Goal: Task Accomplishment & Management: Use online tool/utility

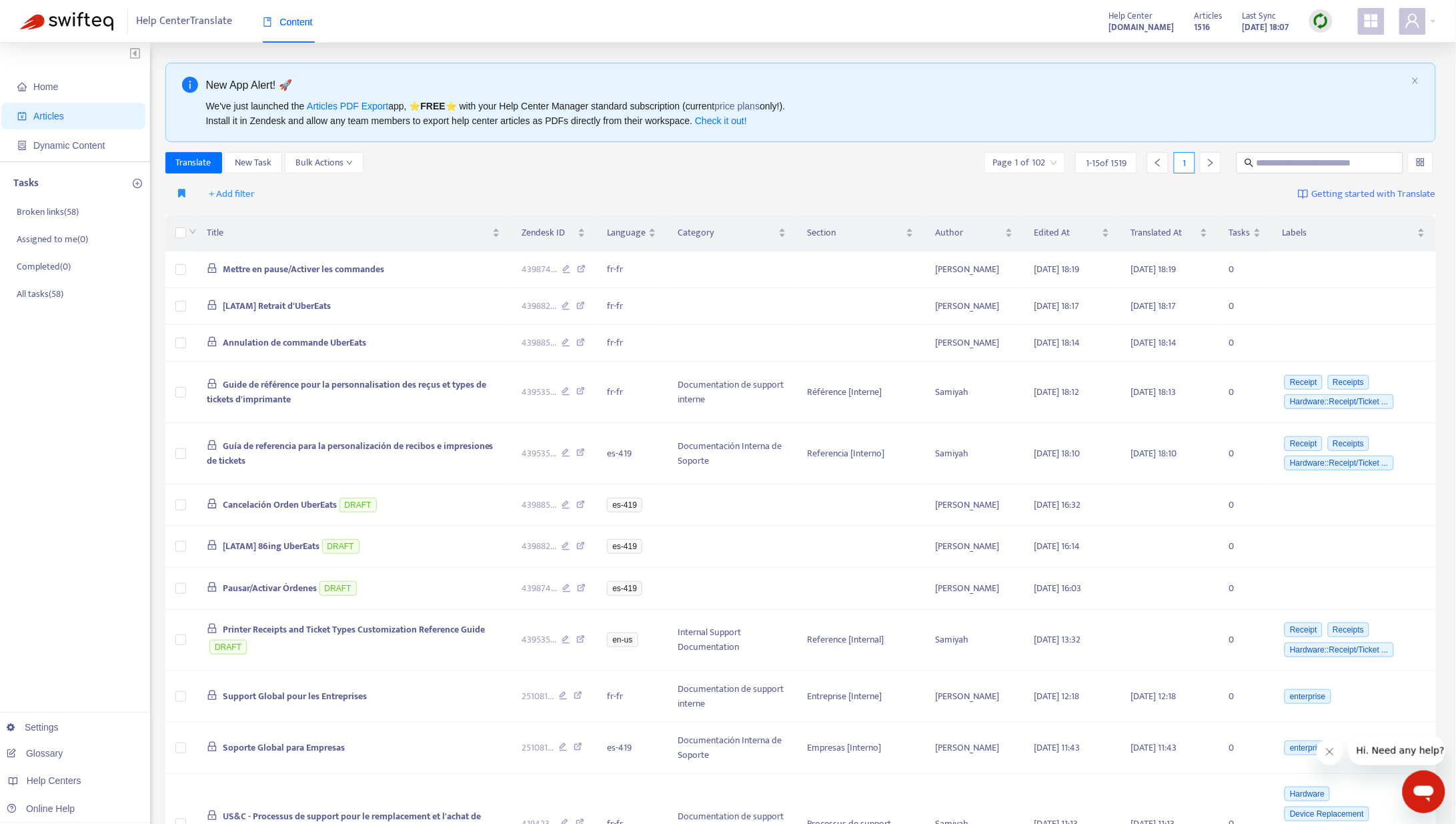
click at [1224, 18] on img at bounding box center [1320, 21] width 17 height 17
click at [1224, 44] on link "Quick Sync" at bounding box center [1348, 48] width 57 height 15
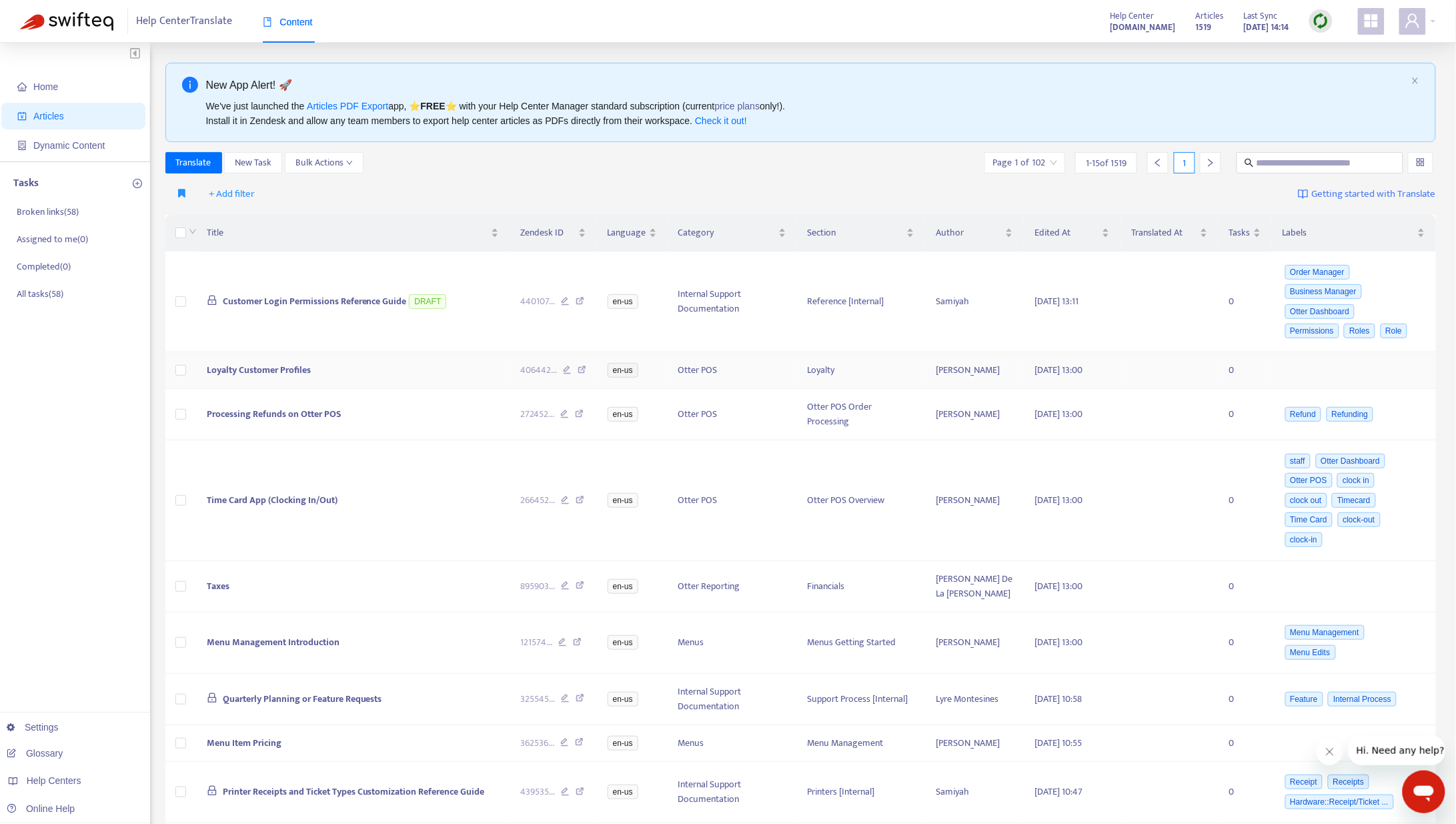
click at [431, 370] on td "Loyalty Customer Profiles" at bounding box center [353, 370] width 313 height 37
click at [239, 373] on span "Loyalty Customer Profiles" at bounding box center [258, 370] width 104 height 15
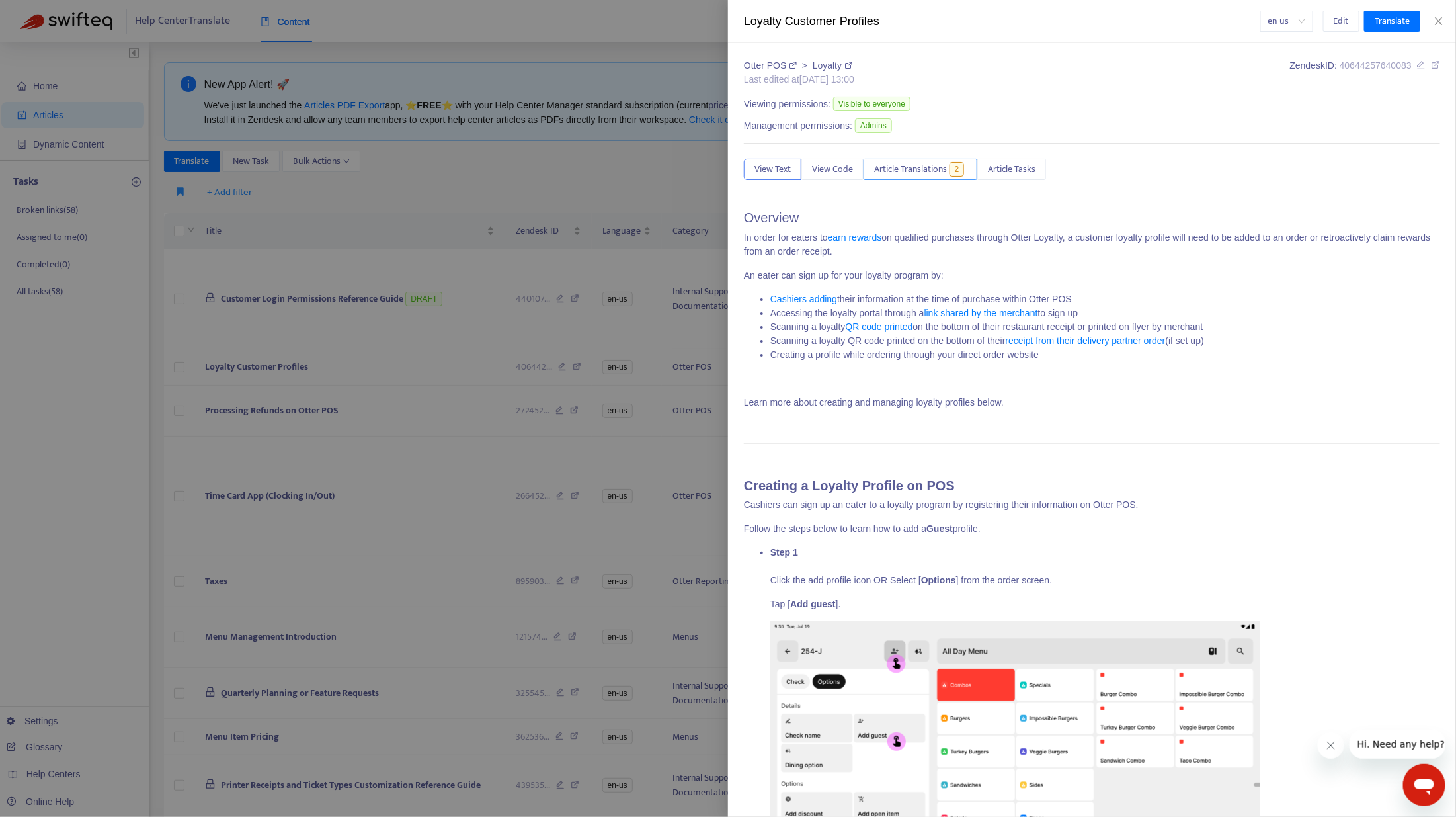
click at [916, 174] on span "Article Translations" at bounding box center [911, 169] width 73 height 14
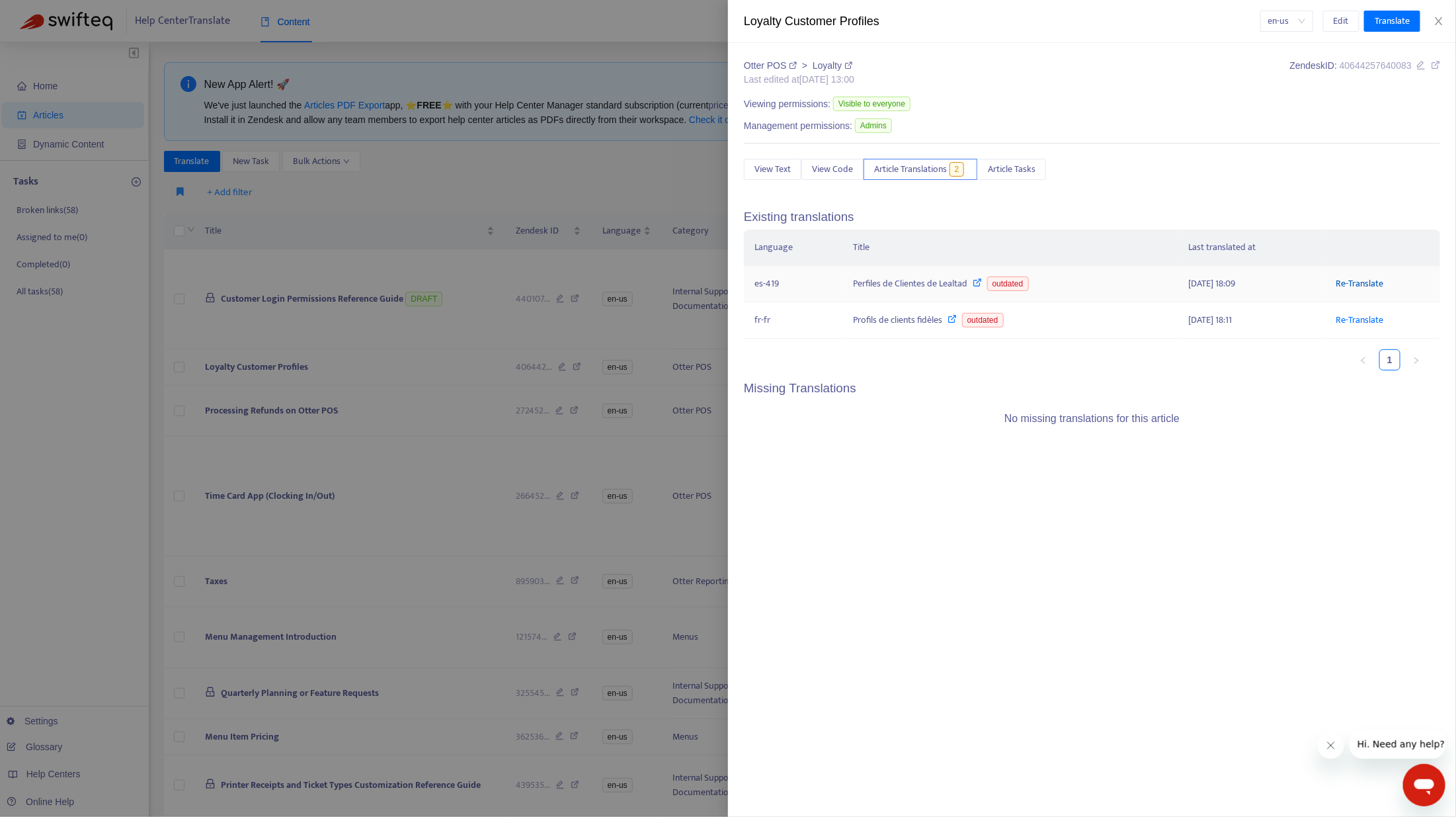
click at [1214, 279] on link "Re-Translate" at bounding box center [1360, 283] width 48 height 15
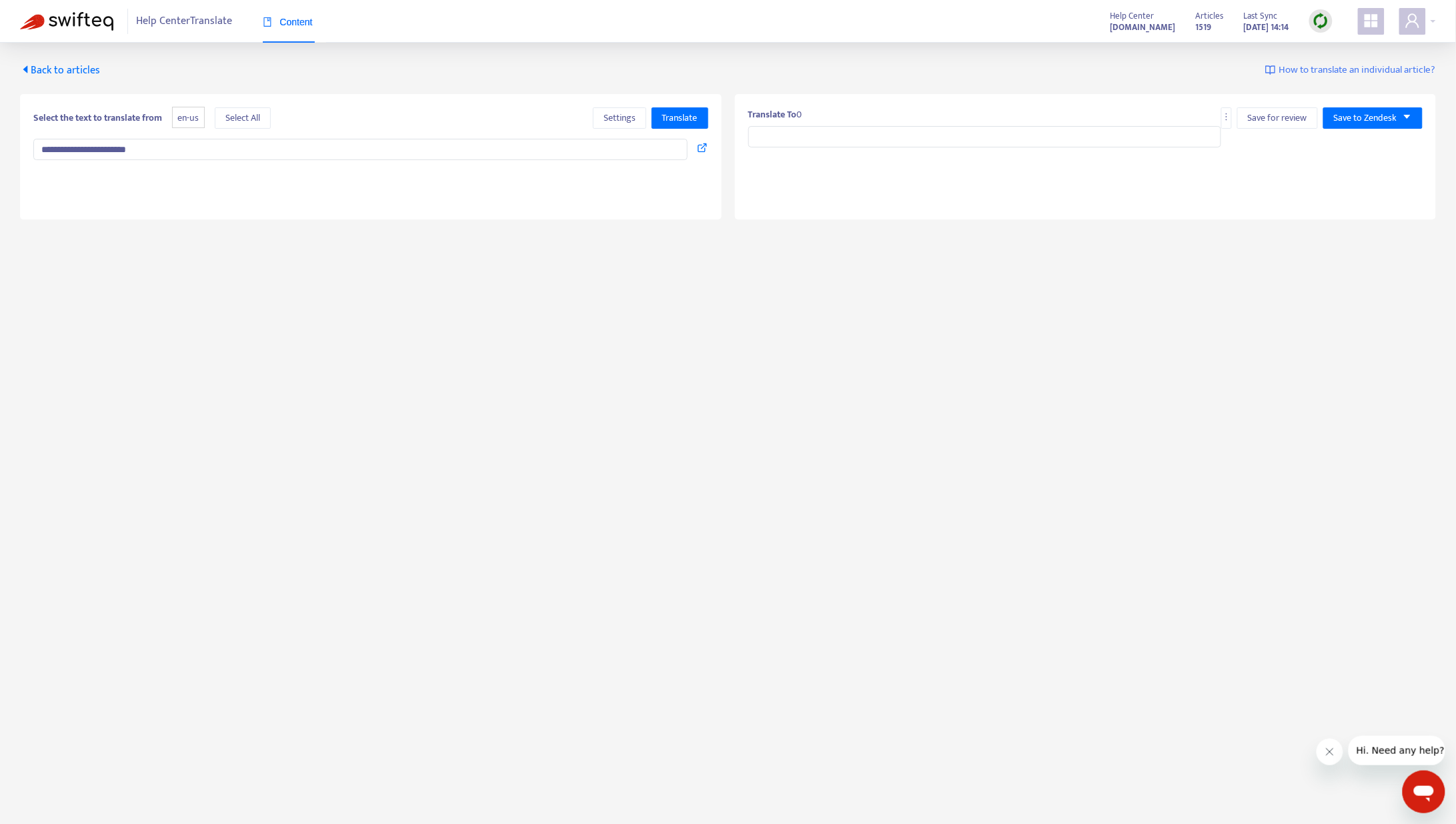
type input "**********"
type textarea "**********"
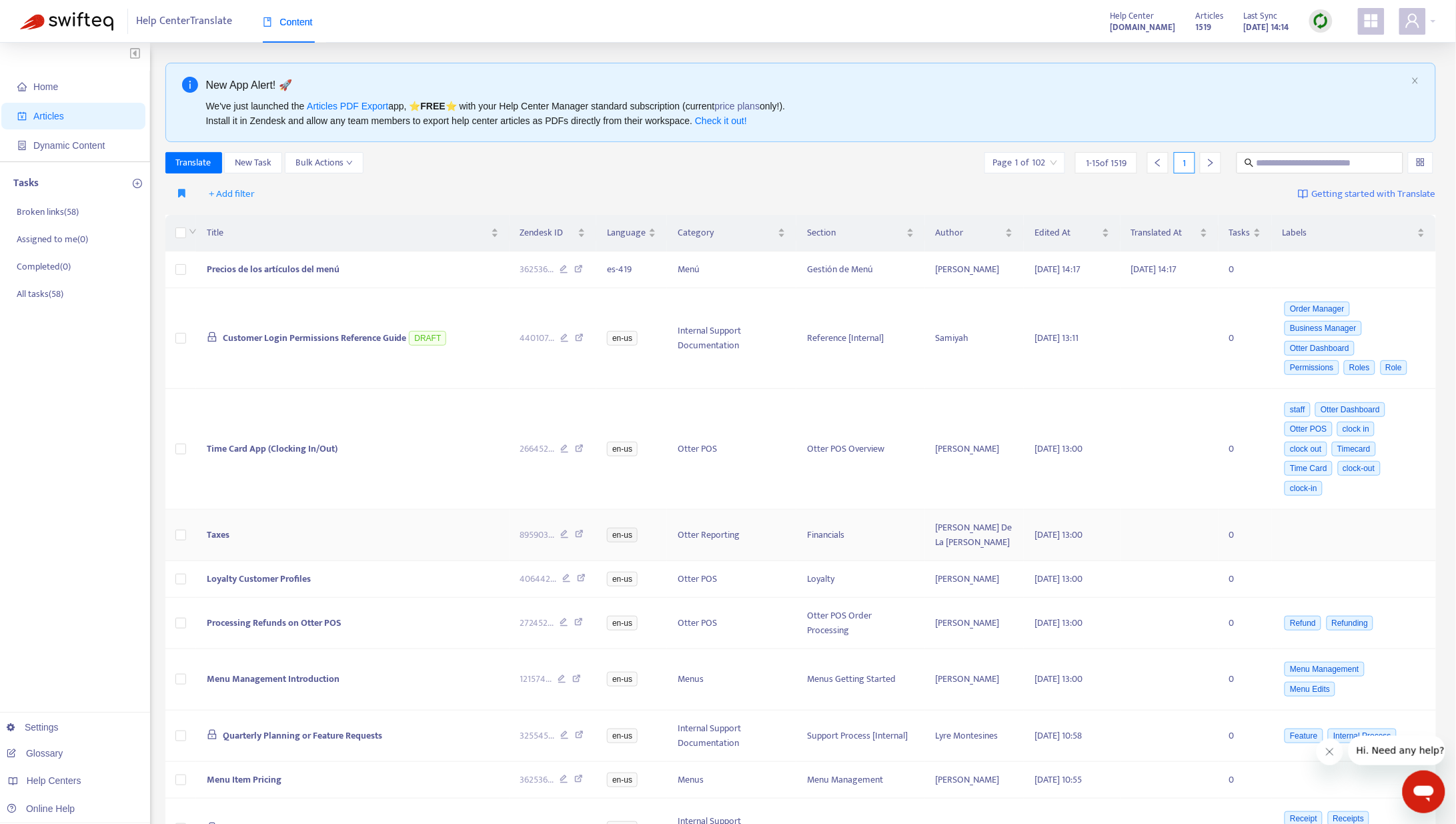
click at [215, 534] on span "Taxes" at bounding box center [217, 534] width 22 height 15
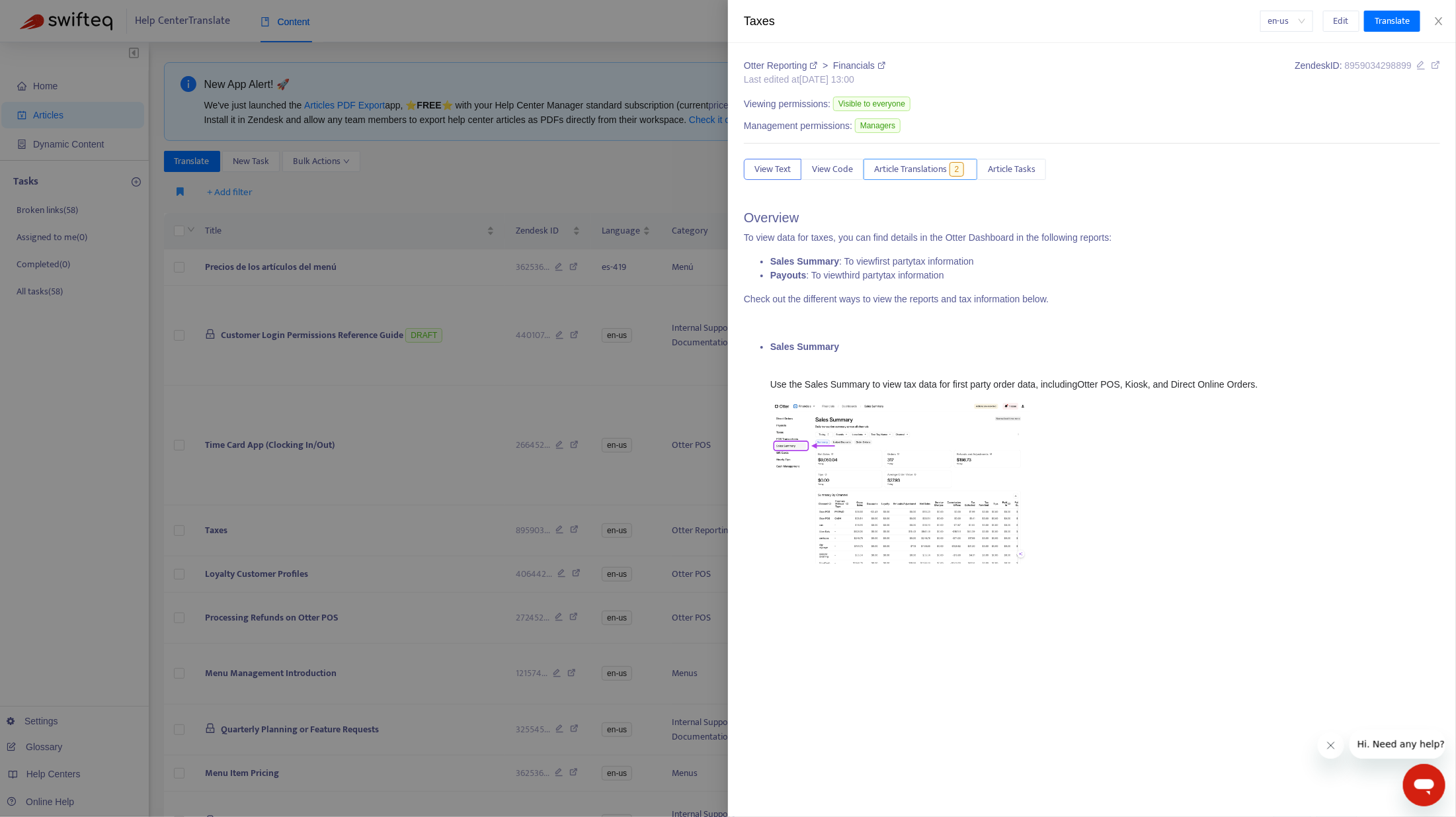
click at [929, 170] on span "Article Translations" at bounding box center [911, 169] width 73 height 14
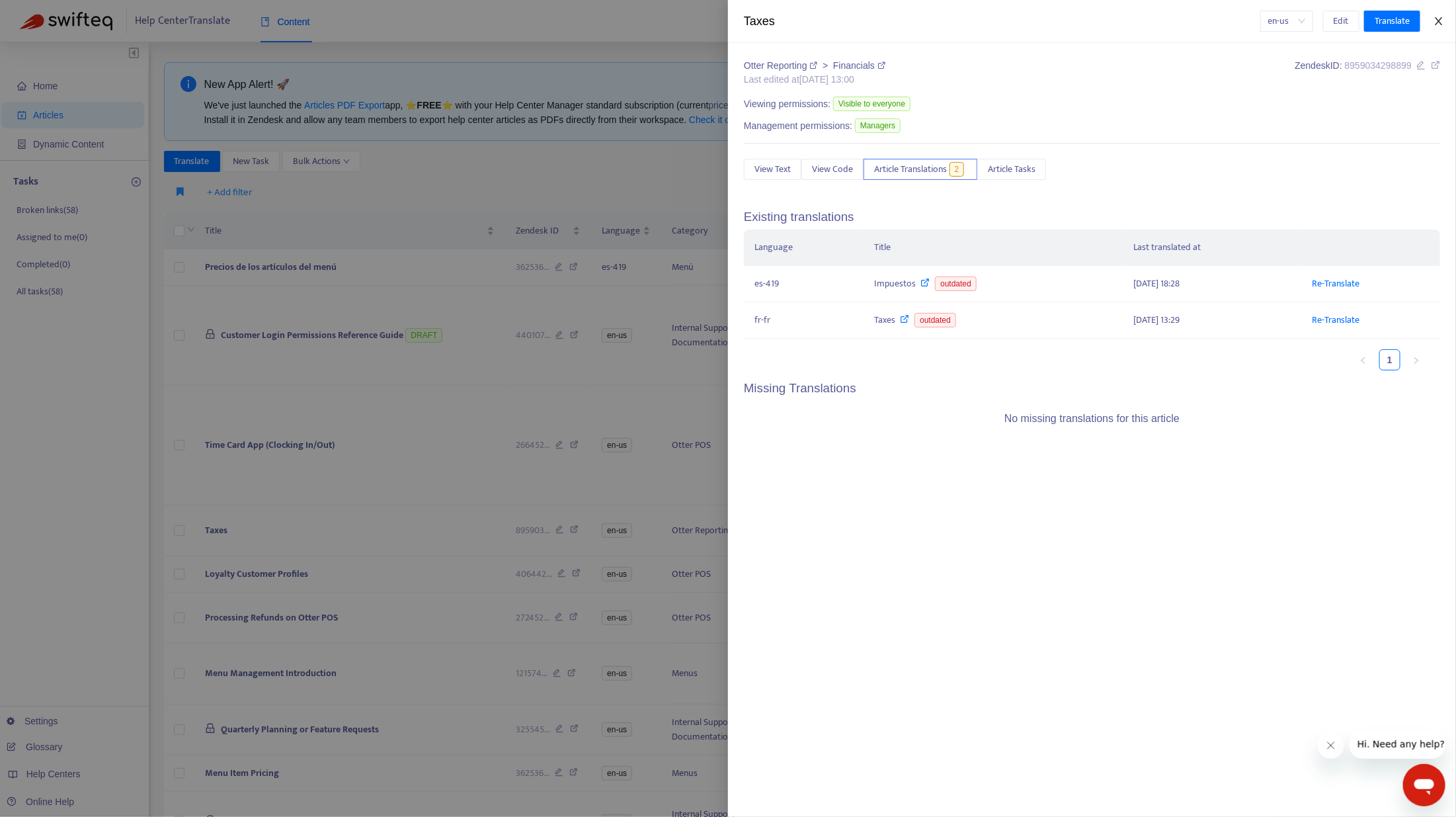
click at [1214, 20] on icon "close" at bounding box center [1439, 21] width 11 height 11
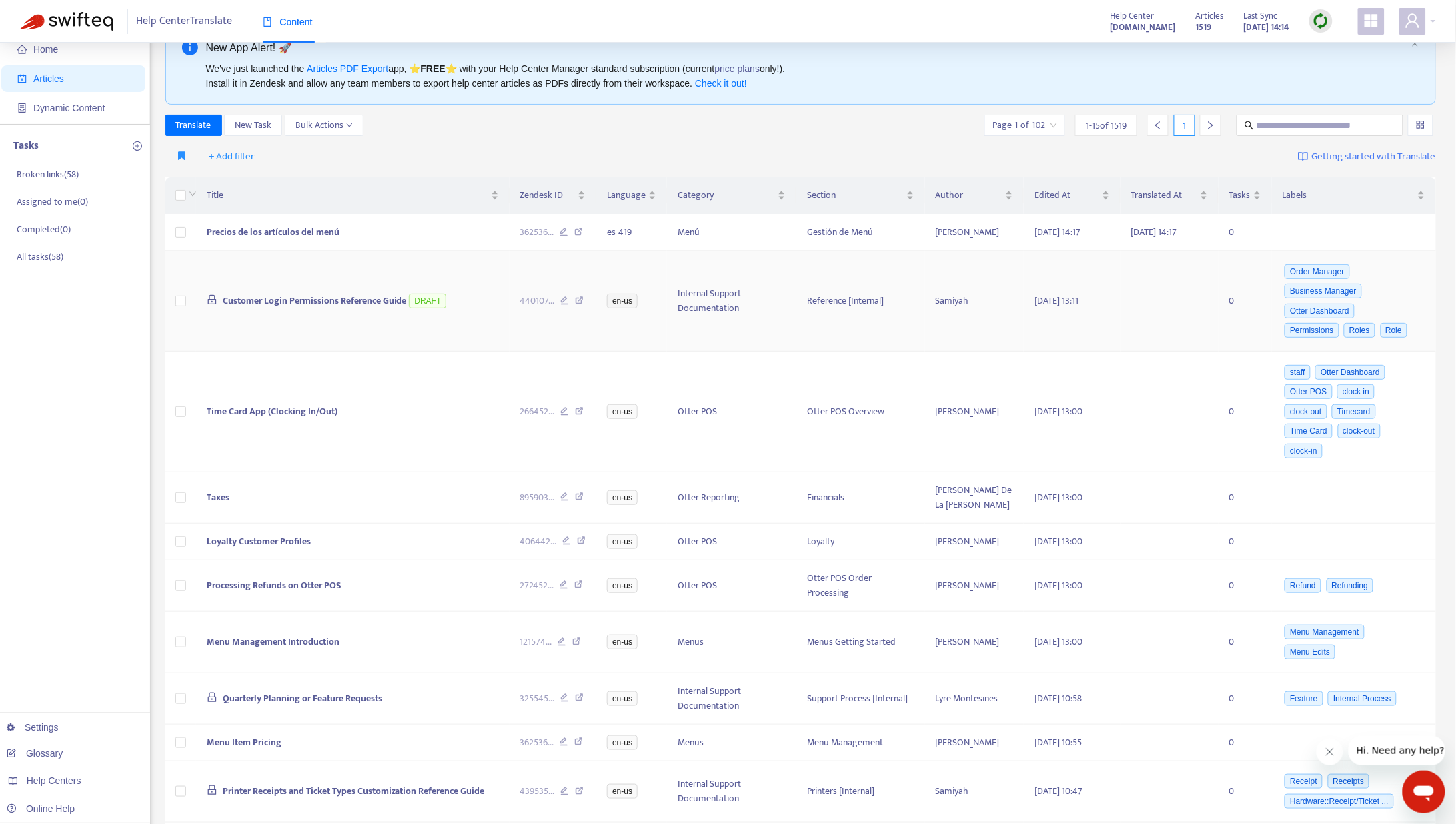
scroll to position [188, 0]
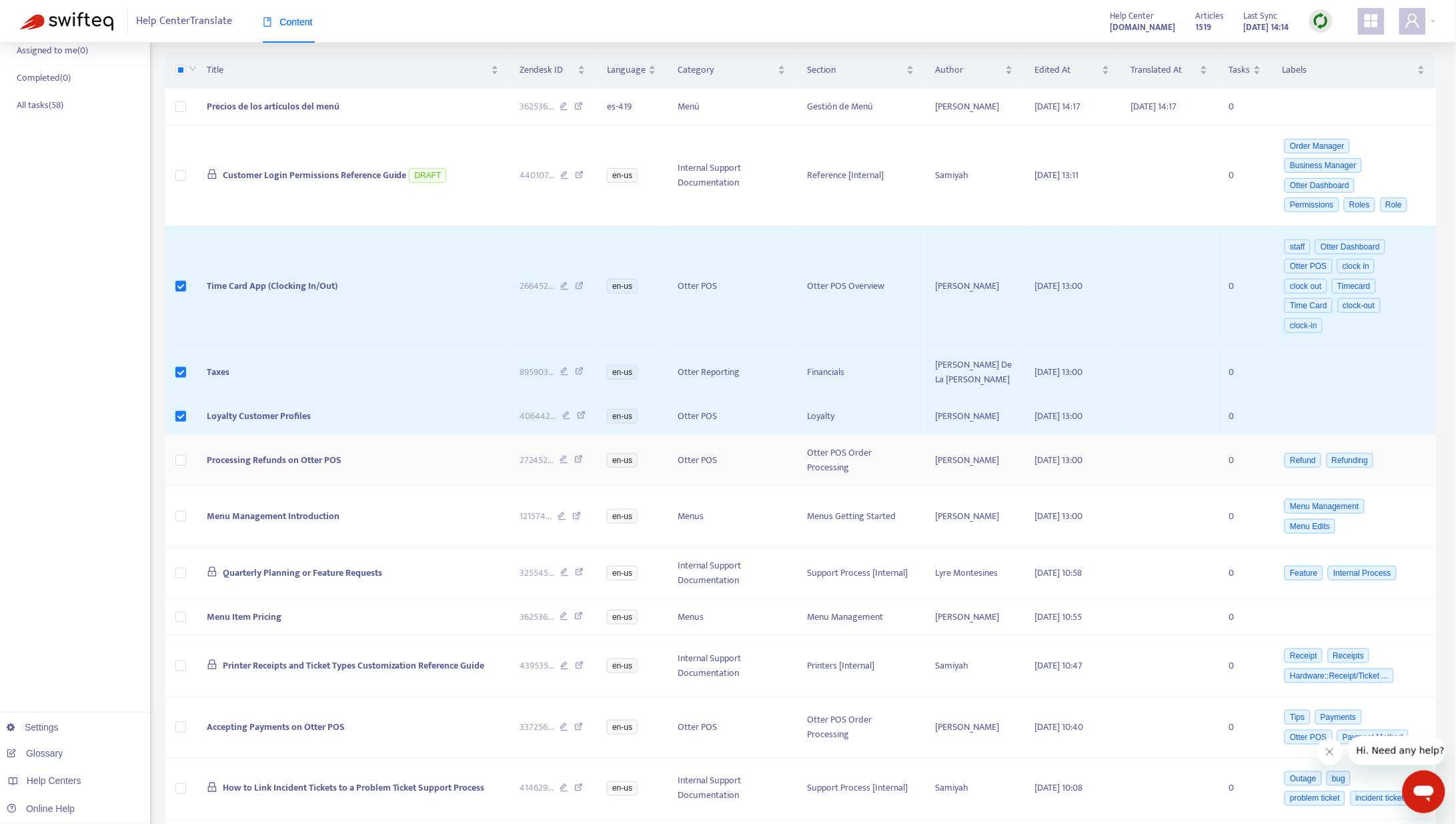
click at [187, 450] on td at bounding box center [180, 460] width 31 height 51
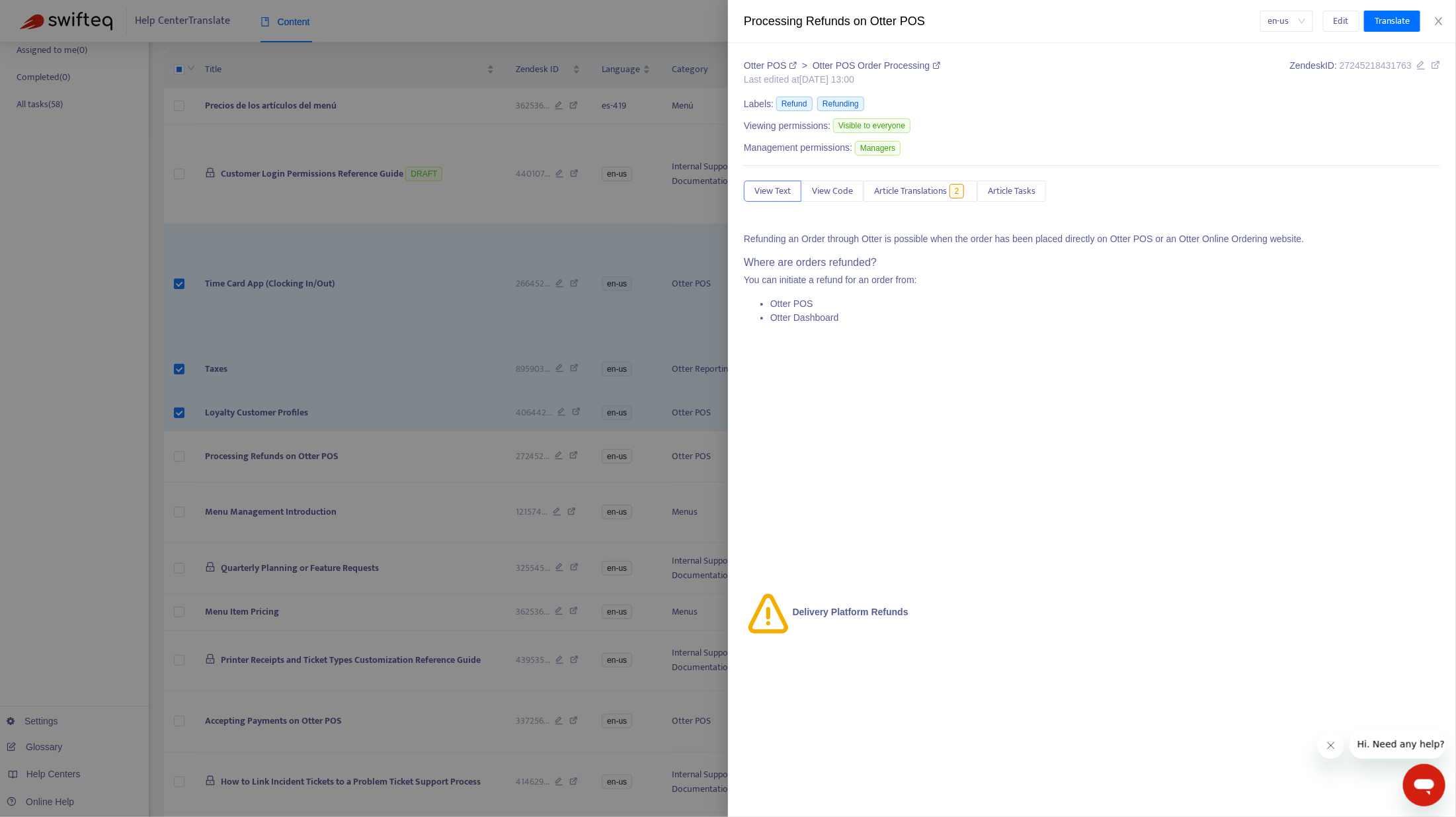
click at [185, 446] on div at bounding box center [728, 408] width 1456 height 817
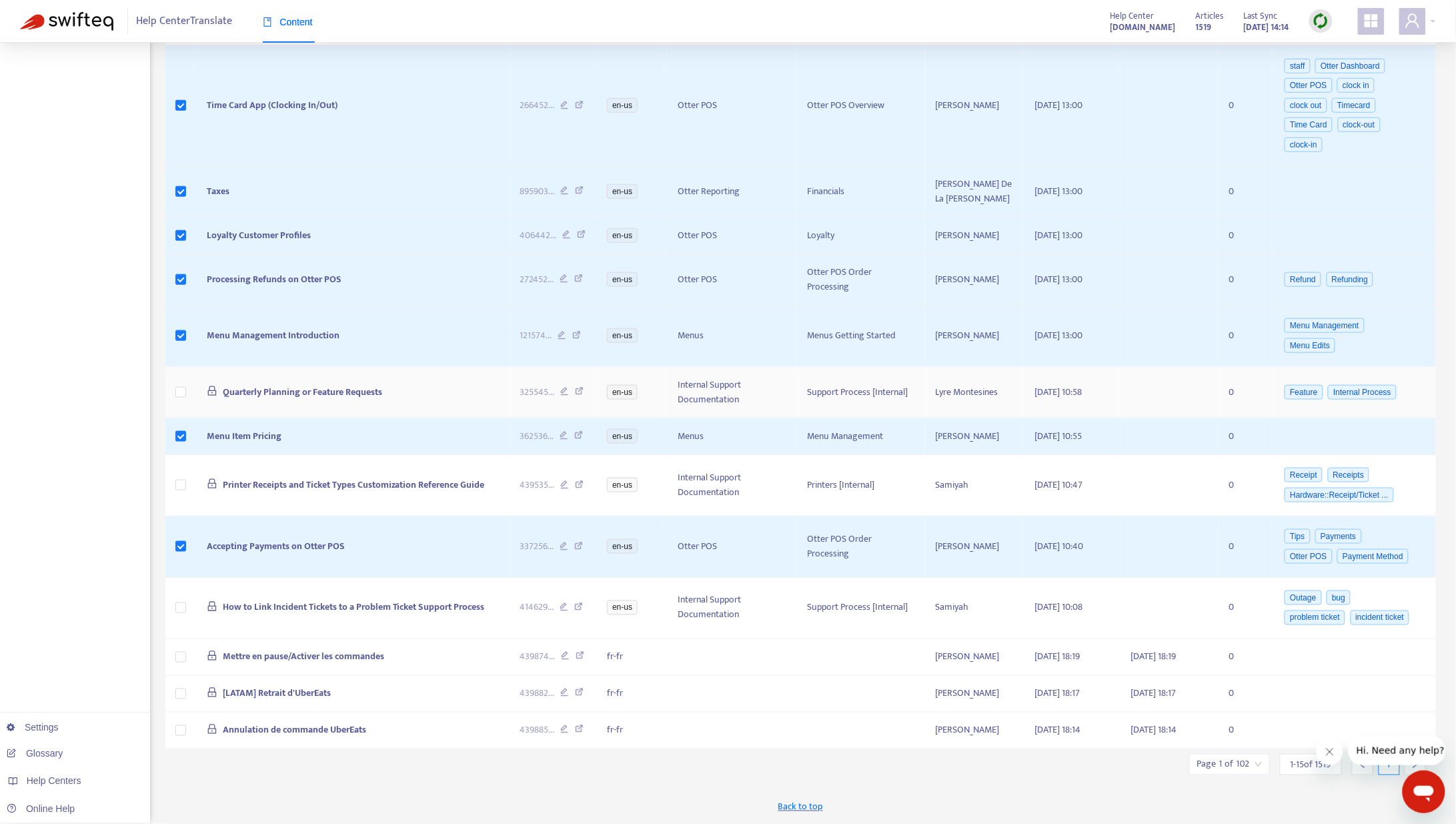
scroll to position [0, 0]
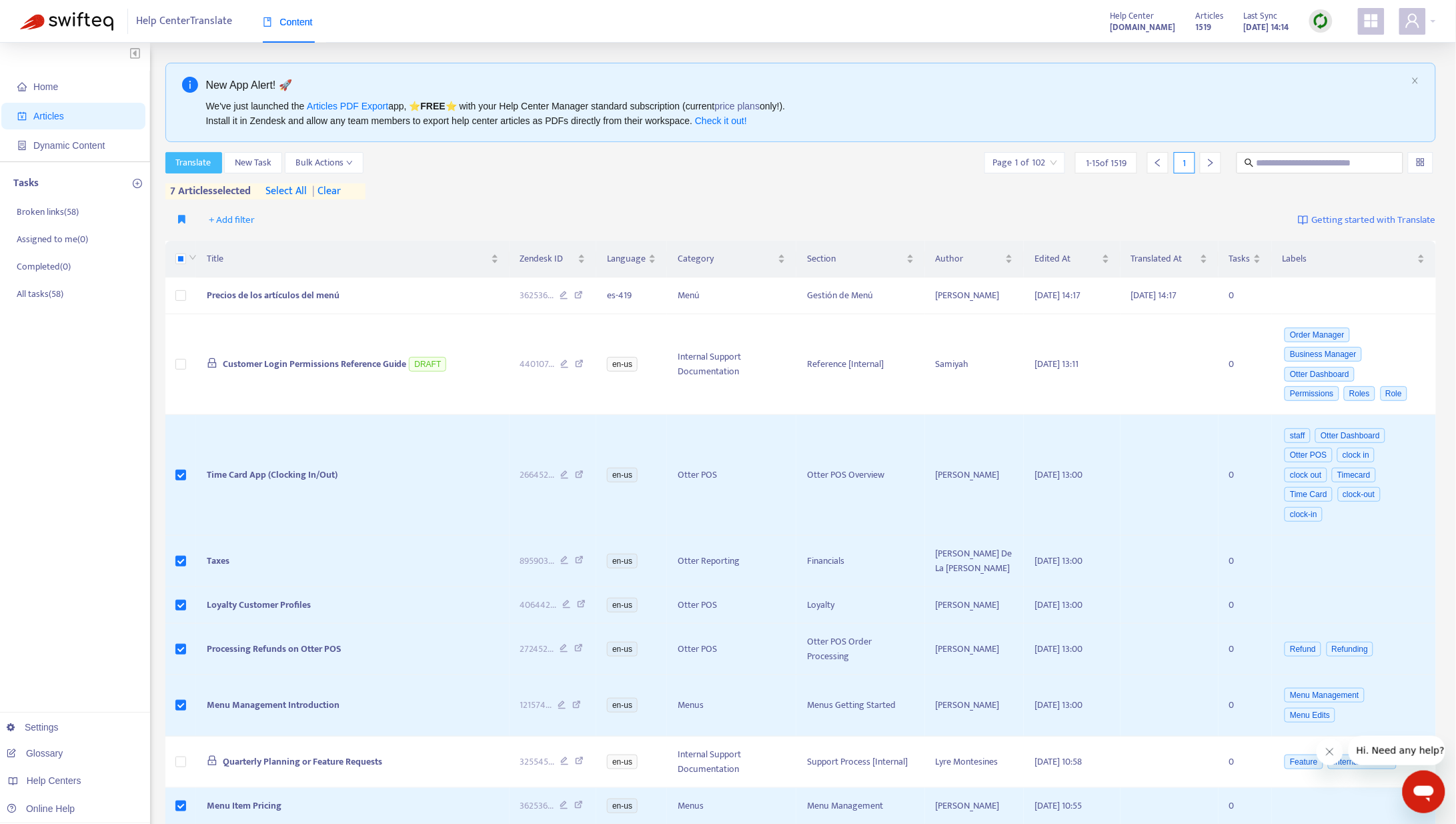
click at [204, 164] on span "Translate" at bounding box center [193, 162] width 35 height 14
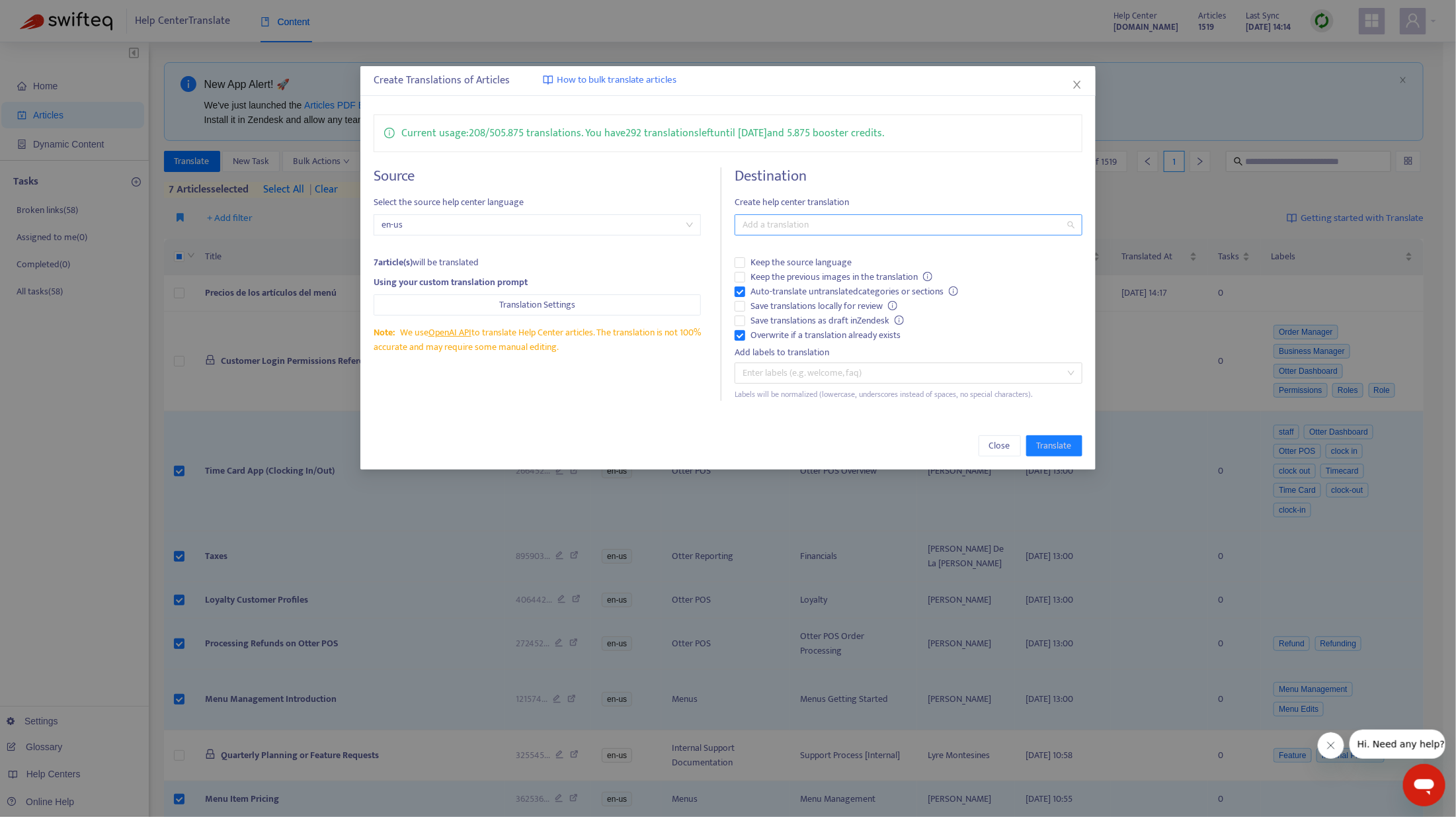
click at [796, 233] on div at bounding box center [901, 225] width 327 height 16
click at [777, 256] on div "Select all" at bounding box center [908, 252] width 326 height 14
click at [1022, 166] on div "Current usage: 208 / 505.875 translations . You have 292 translations left unti…" at bounding box center [727, 257] width 735 height 313
click at [1066, 450] on span "Translate" at bounding box center [1054, 445] width 35 height 14
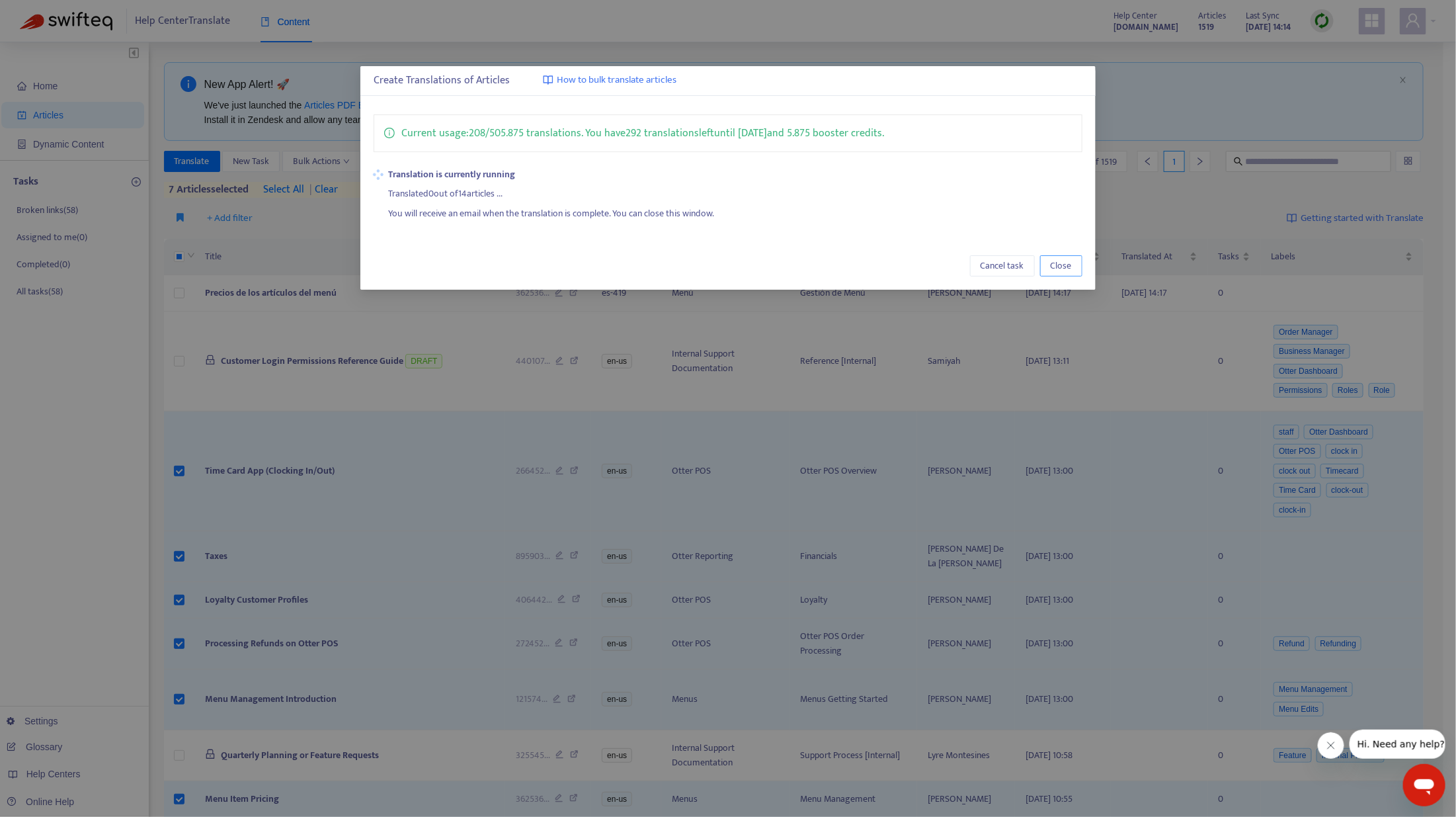
click at [1067, 265] on span "Close" at bounding box center [1062, 266] width 21 height 14
